Goal: Check status: Check status

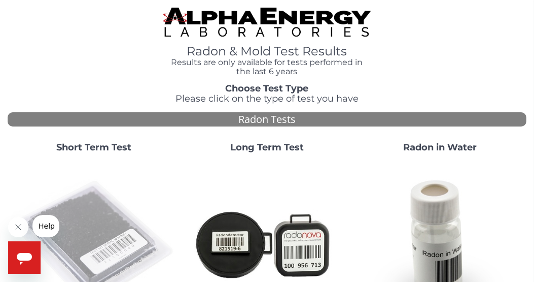
click at [87, 211] on img at bounding box center [94, 243] width 165 height 165
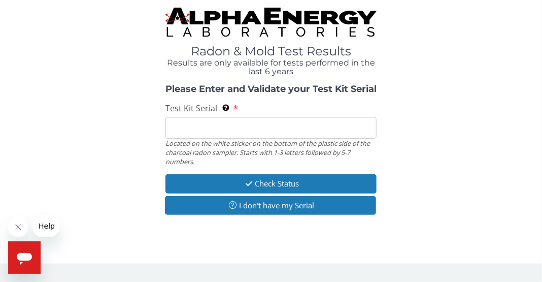
click at [187, 129] on input "Test Kit Serial Located on the white sticker on the bottom of the plastic side …" at bounding box center [270, 128] width 211 height 22
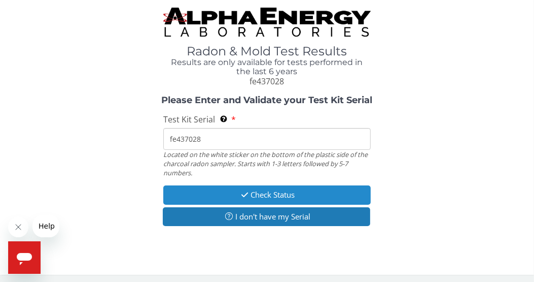
type input "fe437028"
click at [261, 190] on button "Check Status" at bounding box center [267, 194] width 208 height 19
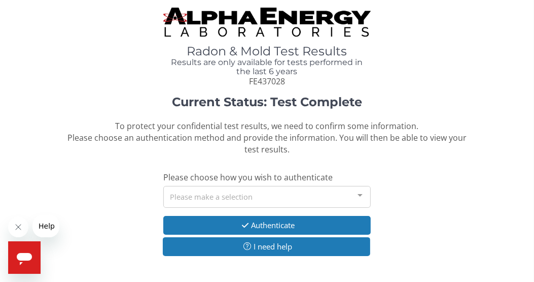
click at [361, 193] on div at bounding box center [360, 195] width 20 height 19
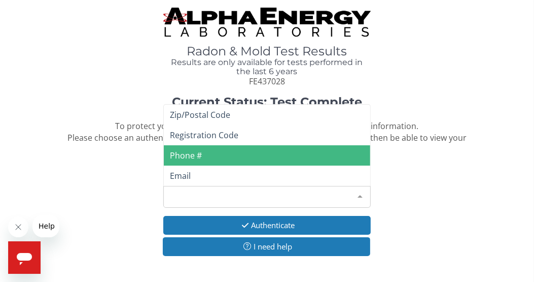
click at [217, 160] on span "Phone #" at bounding box center [267, 155] width 207 height 20
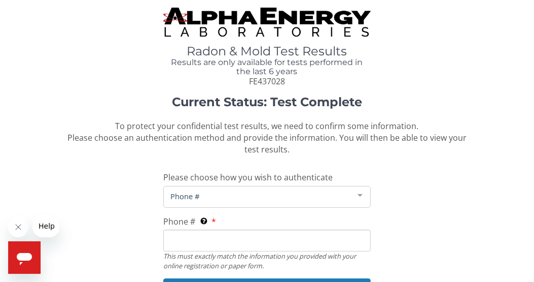
click at [201, 238] on input "Phone # This must exactly match the information you provided with your online r…" at bounding box center [267, 240] width 208 height 22
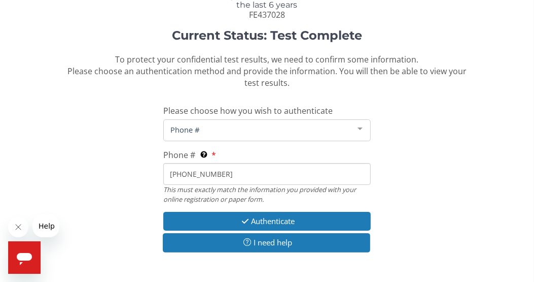
scroll to position [78, 0]
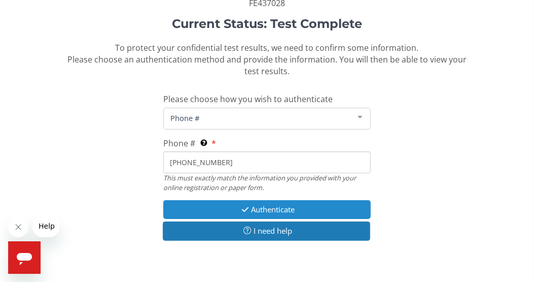
type input "[PHONE_NUMBER]"
click at [266, 211] on button "Authenticate" at bounding box center [267, 209] width 208 height 19
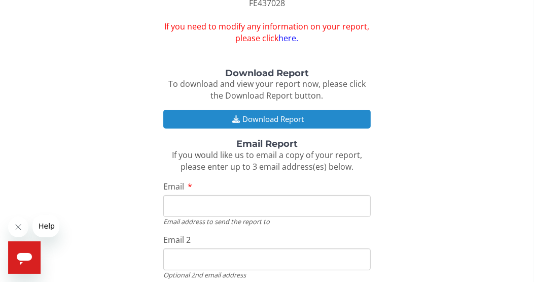
click at [276, 116] on button "Download Report" at bounding box center [267, 119] width 208 height 19
